Goal: Information Seeking & Learning: Understand process/instructions

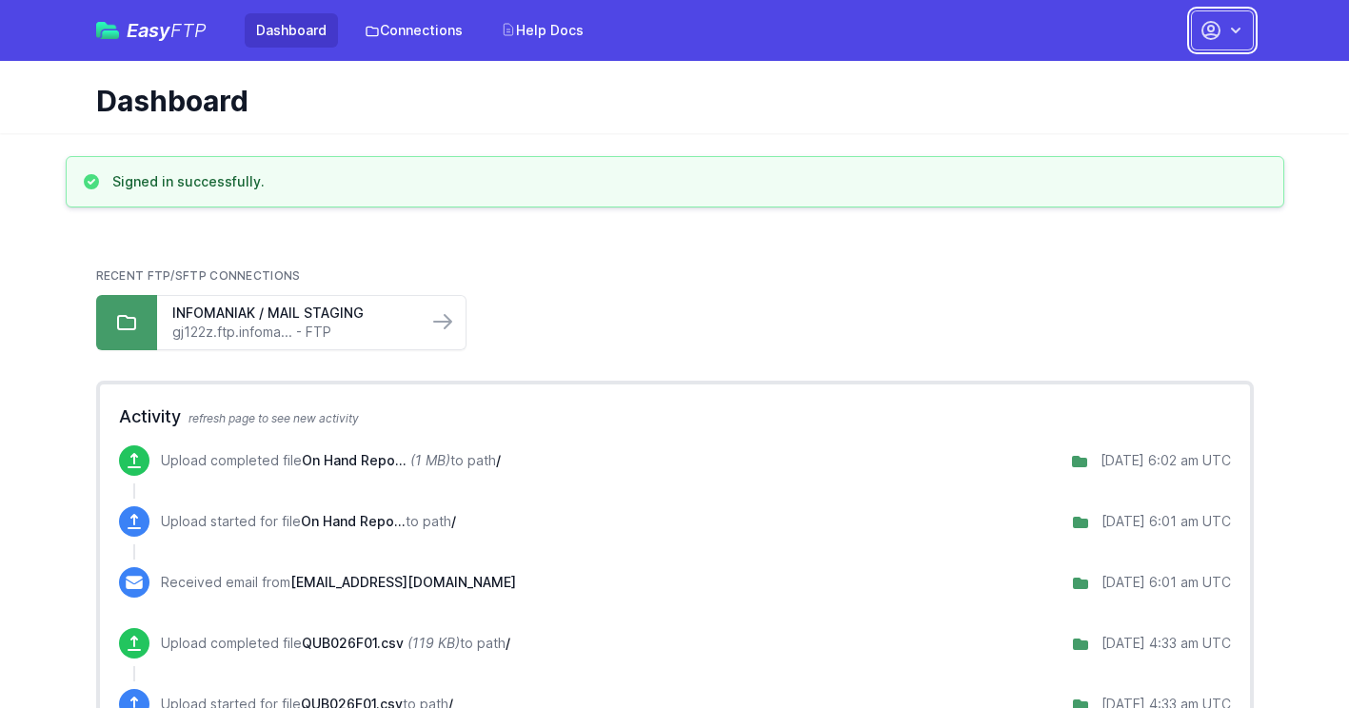
click at [1235, 35] on icon "button" at bounding box center [1235, 30] width 19 height 19
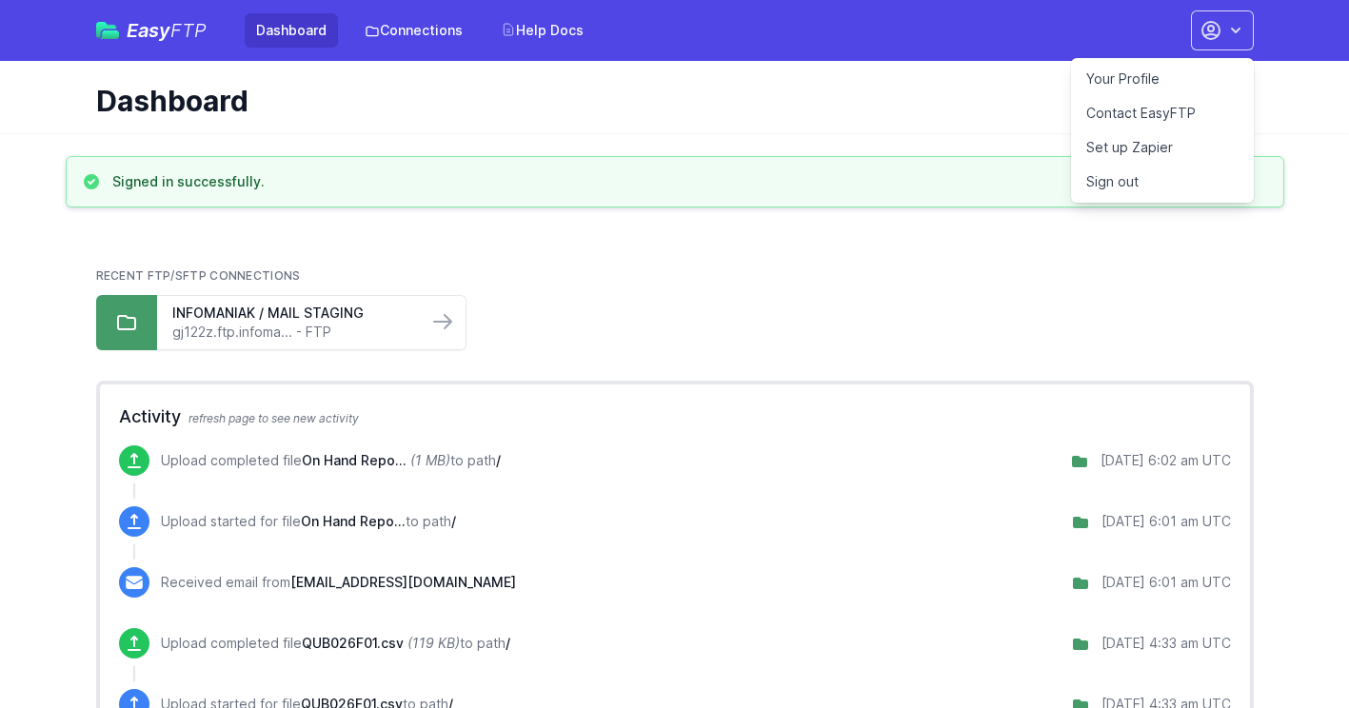
click at [1175, 106] on link "Contact EasyFTP" at bounding box center [1162, 113] width 183 height 34
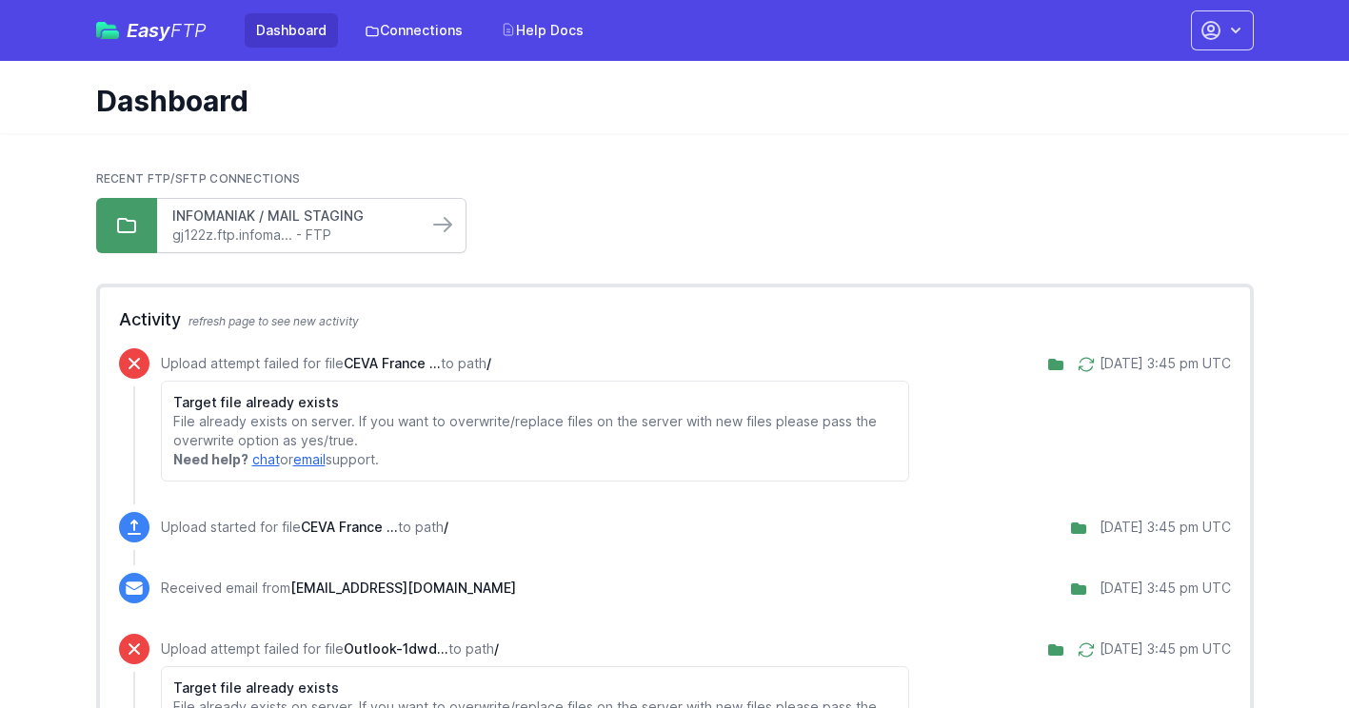
click at [354, 221] on link "INFOMANIAK / MAIL STAGING" at bounding box center [292, 216] width 240 height 19
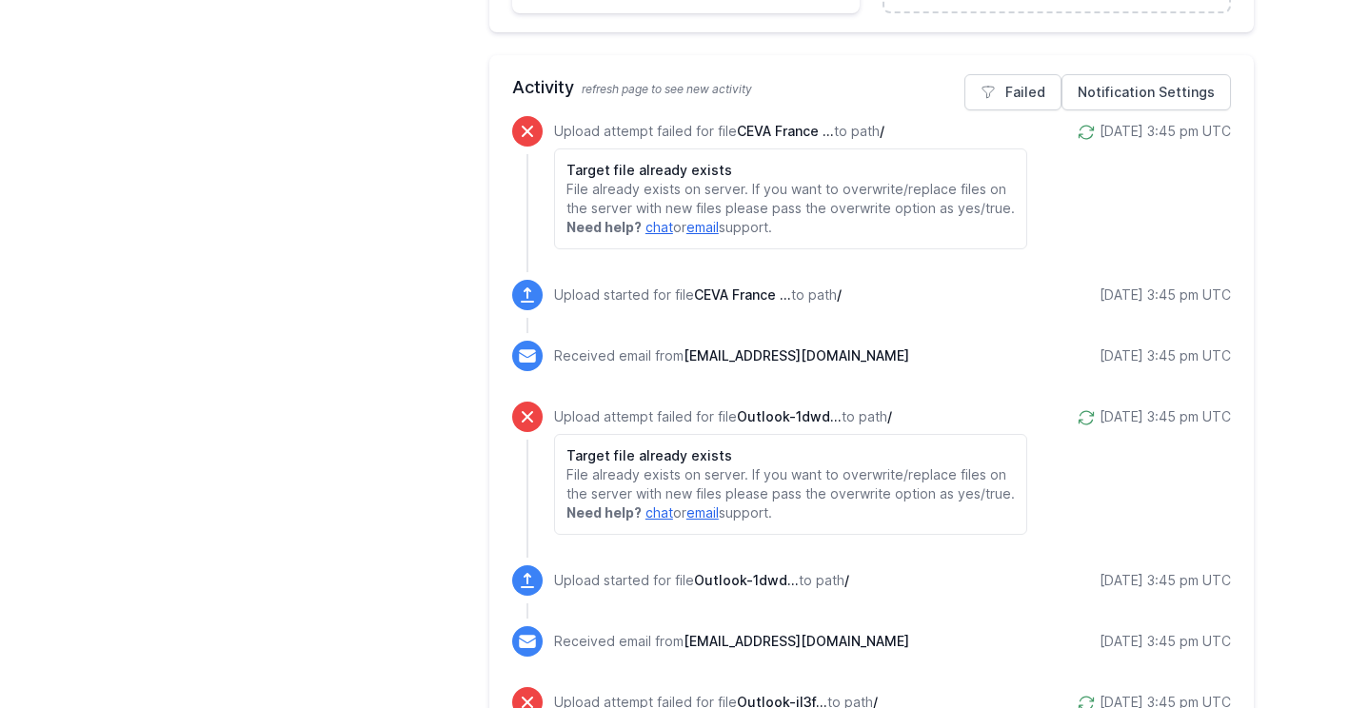
scroll to position [893, 0]
click at [1076, 124] on icon at bounding box center [1085, 131] width 19 height 19
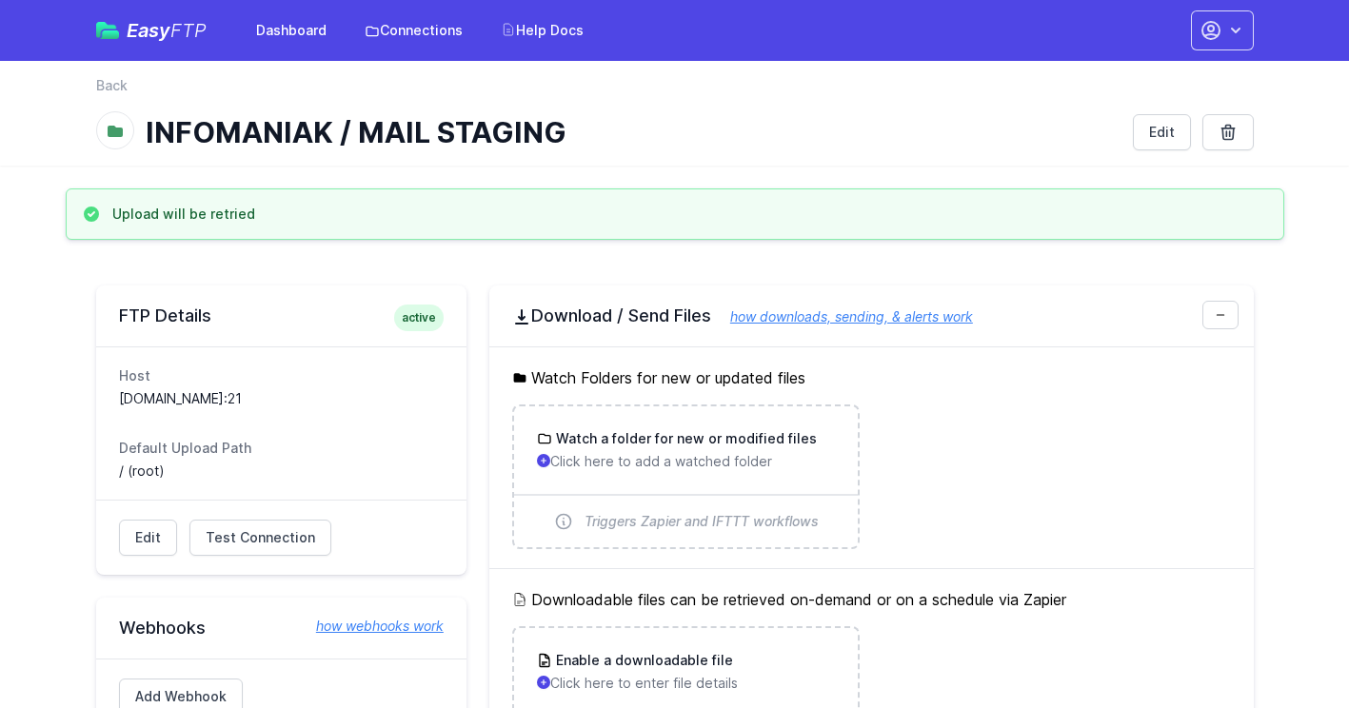
click at [938, 312] on link "how downloads, sending, & alerts work" at bounding box center [842, 316] width 262 height 16
